Goal: Task Accomplishment & Management: Manage account settings

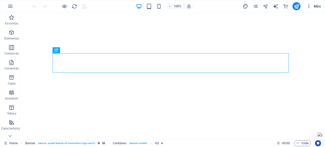
click at [306, 6] on button "Más" at bounding box center [314, 6] width 18 height 8
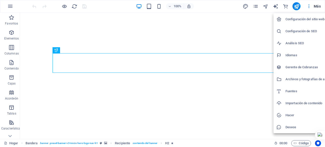
click at [301, 29] on font "Configuración de SEO" at bounding box center [302, 31] width 32 height 4
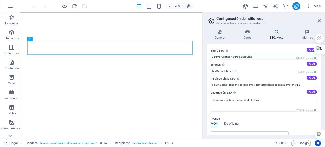
click at [230, 59] on input "Jizumi - Gelatina Natural para la Salud" at bounding box center [264, 57] width 106 height 6
drag, startPoint x: 221, startPoint y: 57, endPoint x: 260, endPoint y: 57, distance: 38.8
click at [260, 57] on input "Jizumi - Gelatina Natural para la Salud" at bounding box center [264, 57] width 106 height 6
type input "Jizumi -"
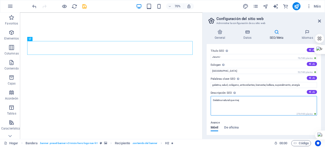
type textarea "Gelatina natural que mej"
drag, startPoint x: 243, startPoint y: 102, endPoint x: 212, endPoint y: 100, distance: 30.4
click at [212, 100] on textarea "Gelatina natural que mej" at bounding box center [264, 106] width 106 height 20
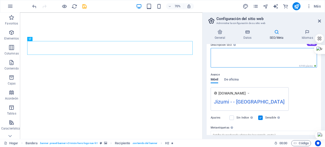
scroll to position [50, 0]
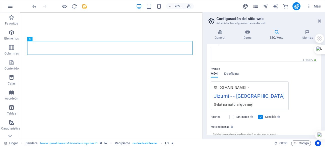
click at [260, 106] on div "Gelatina natural que mej" at bounding box center [250, 104] width 72 height 5
click at [215, 103] on font "Gelatina natural que mej" at bounding box center [233, 105] width 39 height 4
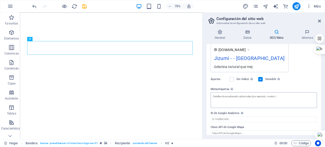
scroll to position [93, 0]
